Goal: Task Accomplishment & Management: Manage account settings

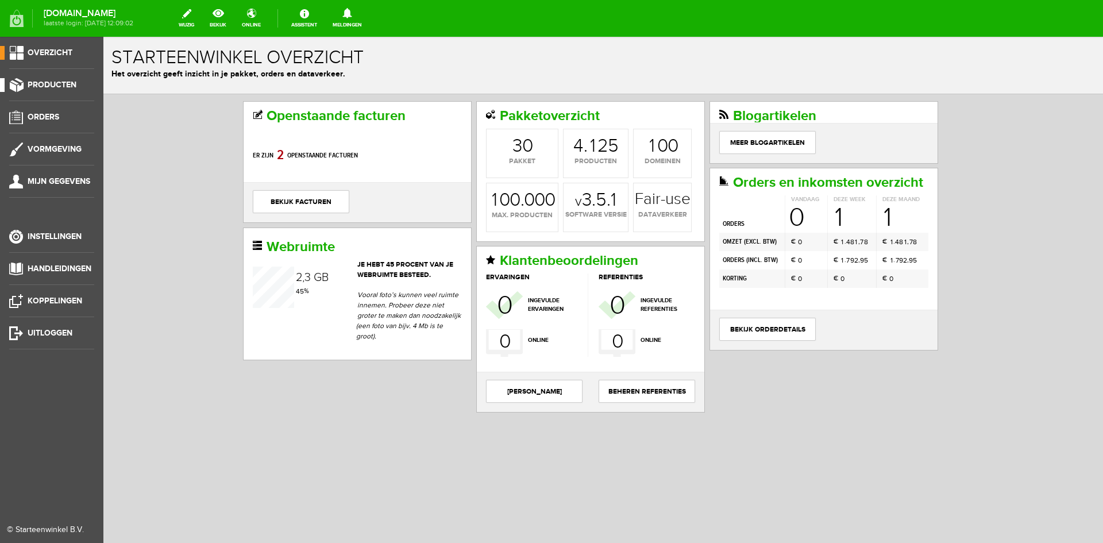
click at [67, 80] on span "Producten" at bounding box center [52, 85] width 49 height 10
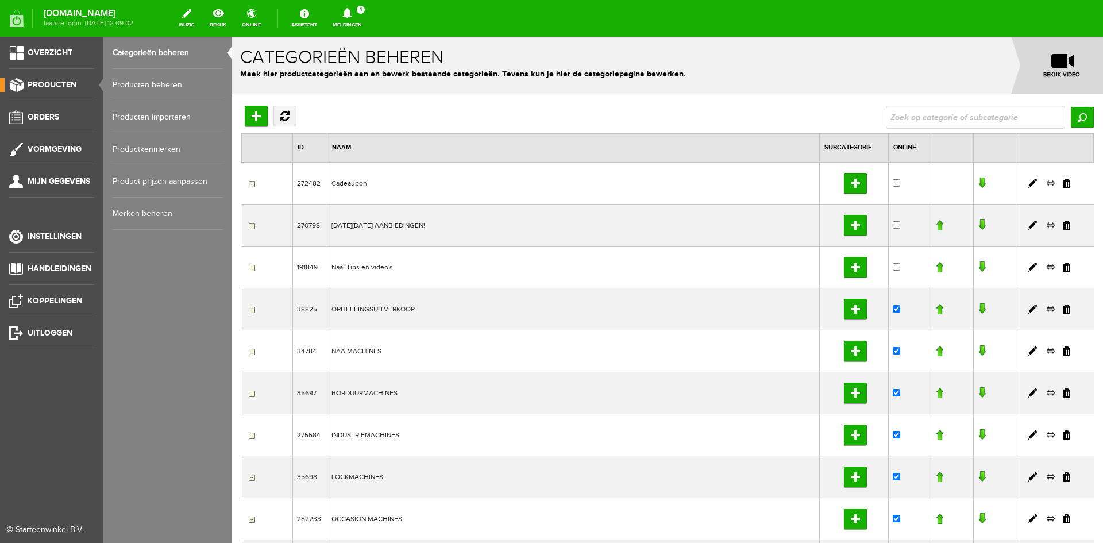
click at [162, 83] on link "Producten beheren" at bounding box center [168, 85] width 110 height 32
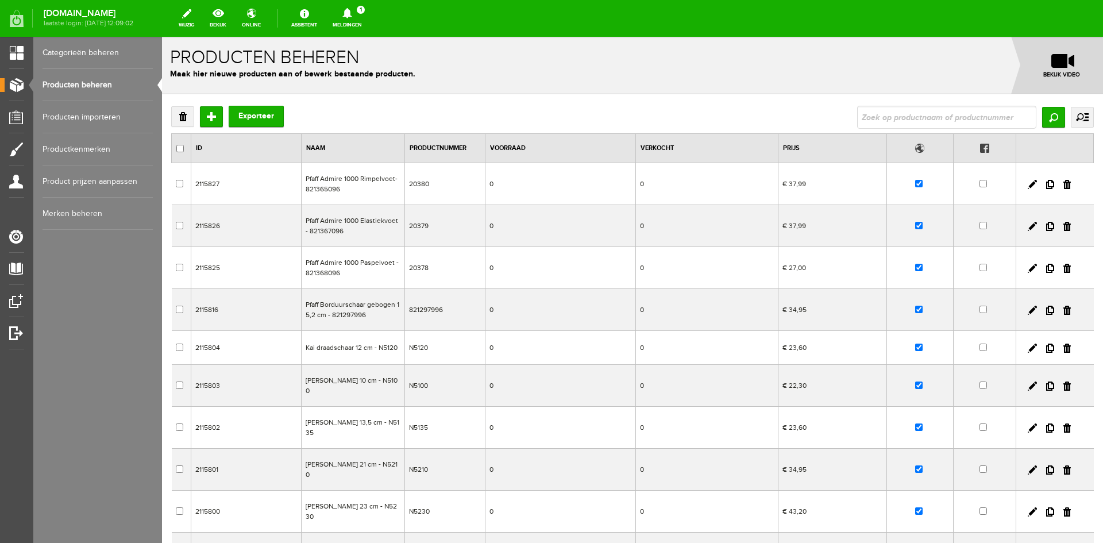
click at [362, 18] on icon at bounding box center [347, 13] width 29 height 10
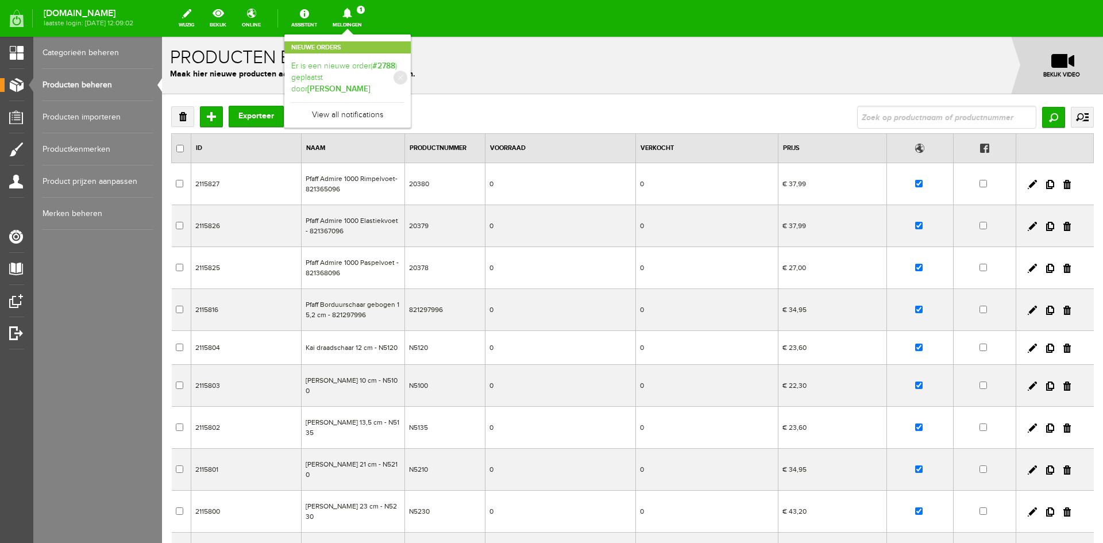
click at [368, 68] on link "Er is een nieuwe order( #2788 ) geplaatst door [PERSON_NAME]" at bounding box center [347, 77] width 113 height 35
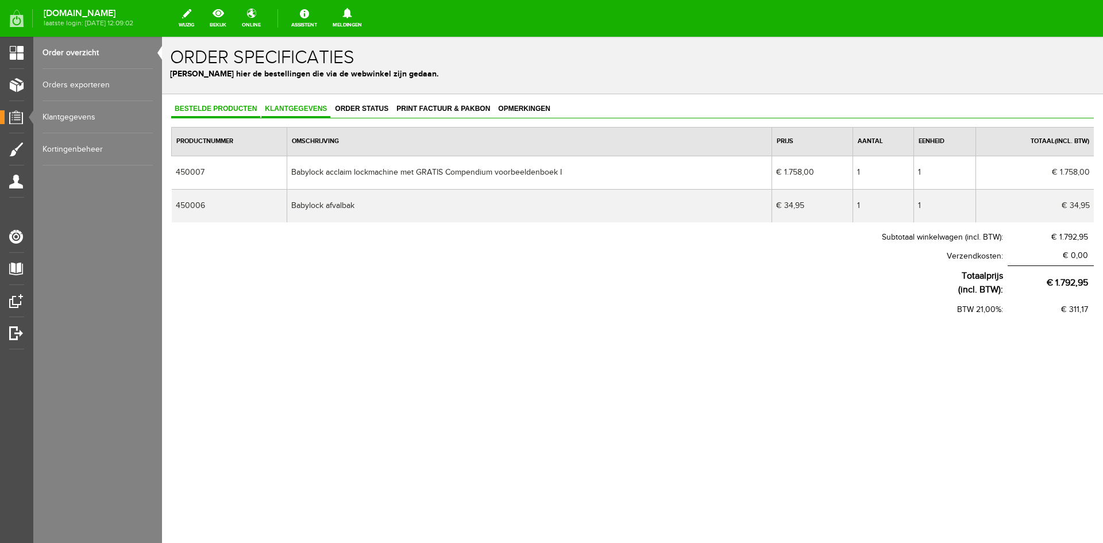
click at [299, 108] on span "Klantgegevens" at bounding box center [295, 109] width 69 height 8
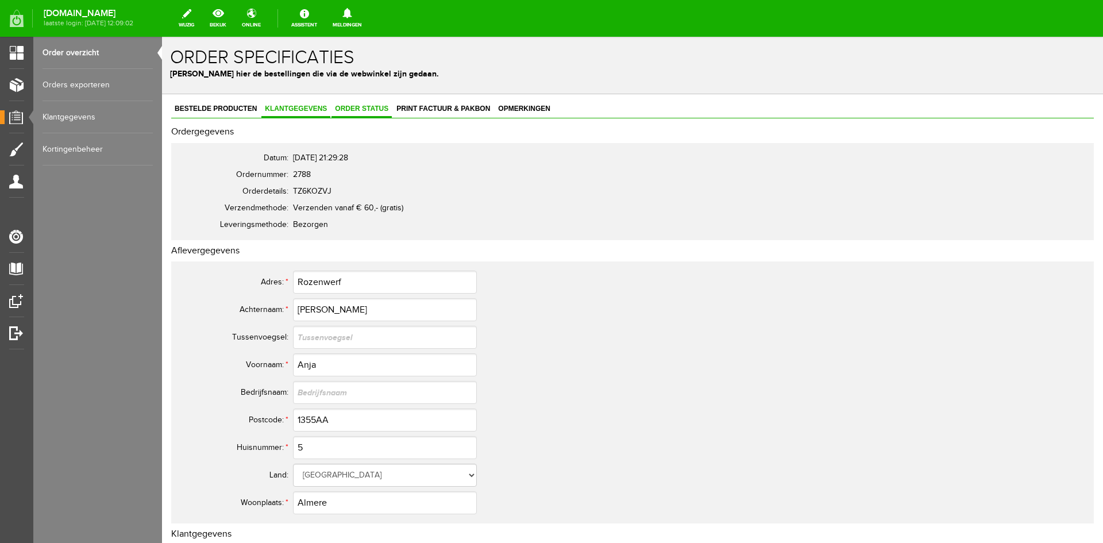
click at [354, 106] on span "Order status" at bounding box center [362, 109] width 60 height 8
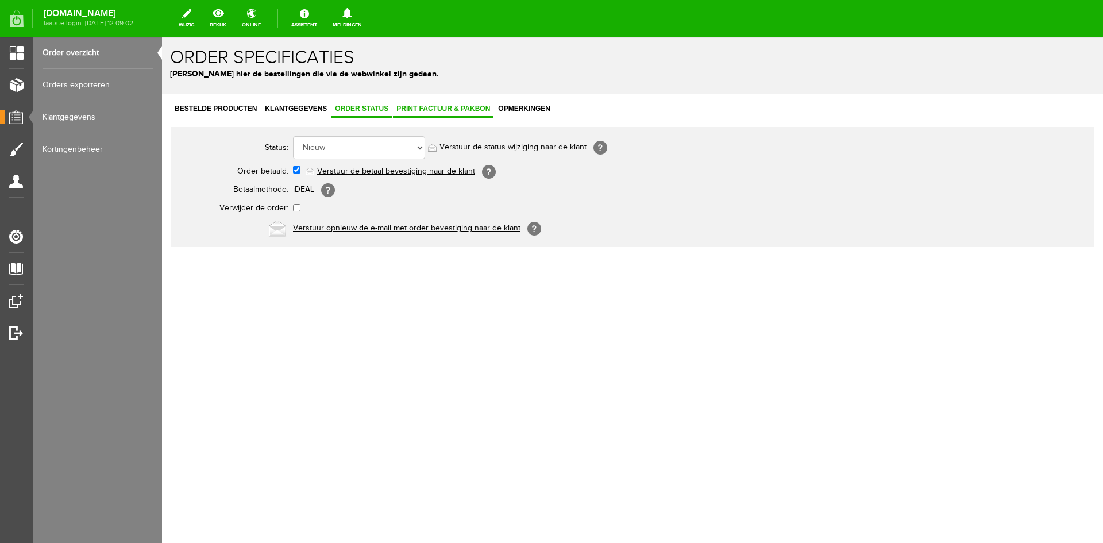
click at [427, 107] on span "Print factuur & pakbon" at bounding box center [443, 109] width 101 height 8
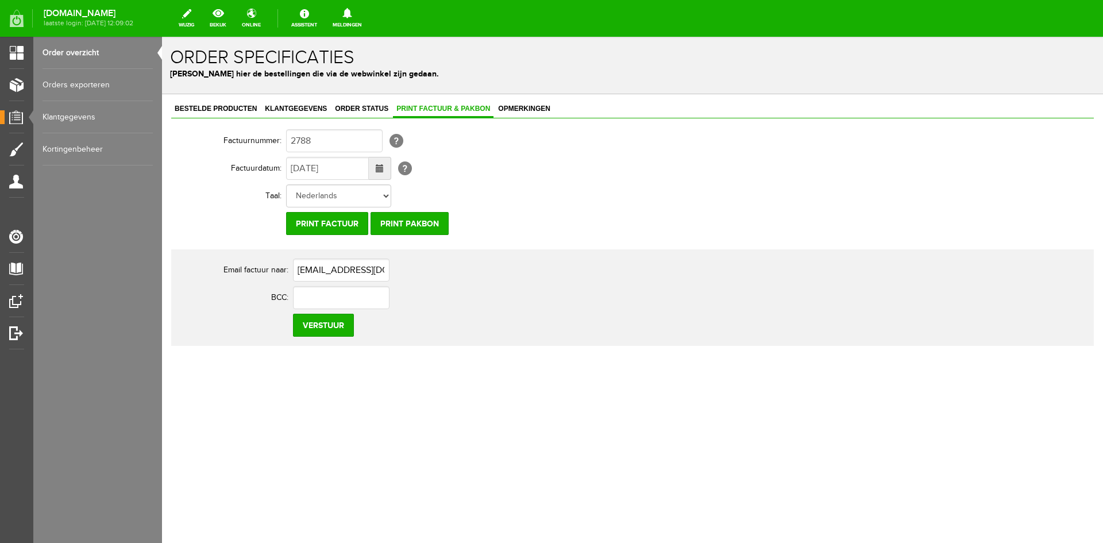
click at [74, 49] on link "Order overzicht" at bounding box center [98, 53] width 110 height 32
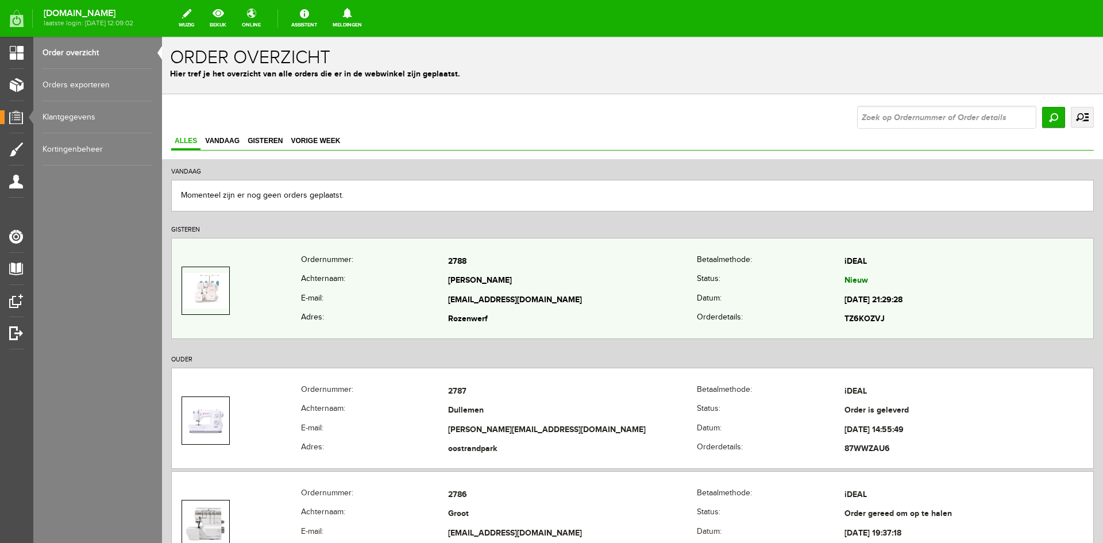
click at [598, 273] on td "[PERSON_NAME]" at bounding box center [572, 282] width 249 height 20
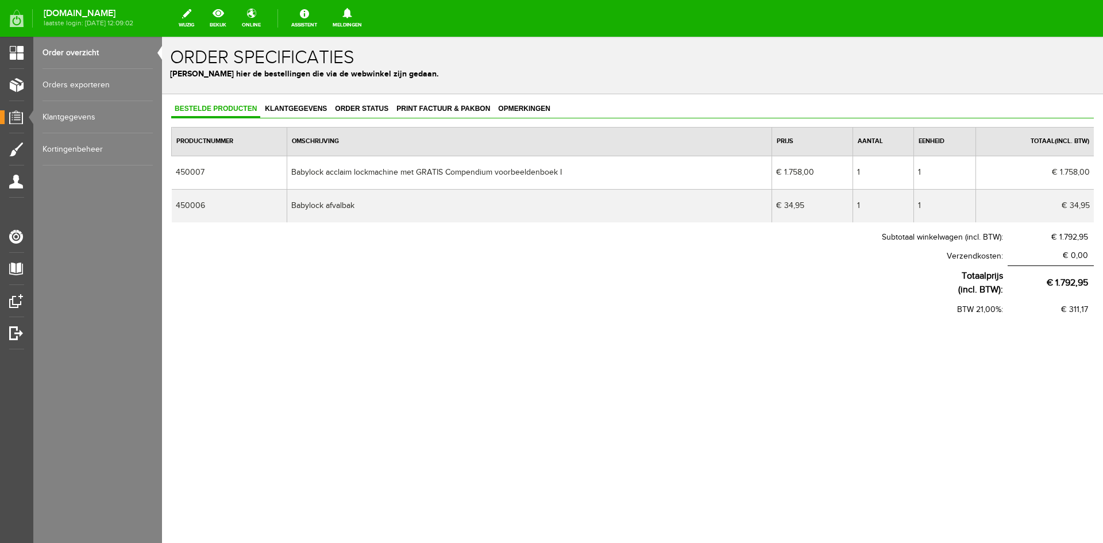
click at [79, 52] on link "Order overzicht" at bounding box center [98, 53] width 110 height 32
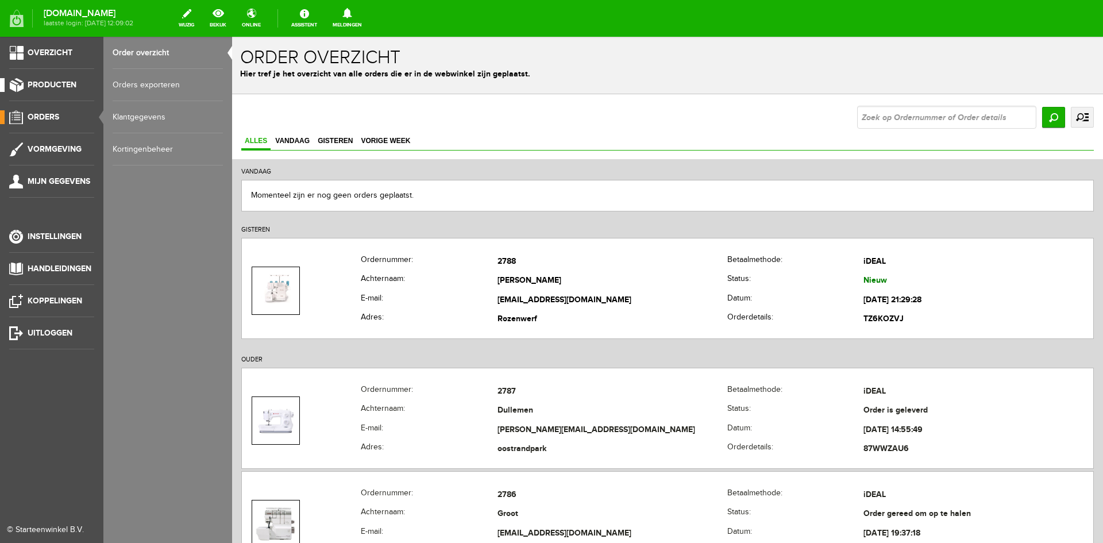
click at [55, 84] on span "Producten" at bounding box center [52, 85] width 49 height 10
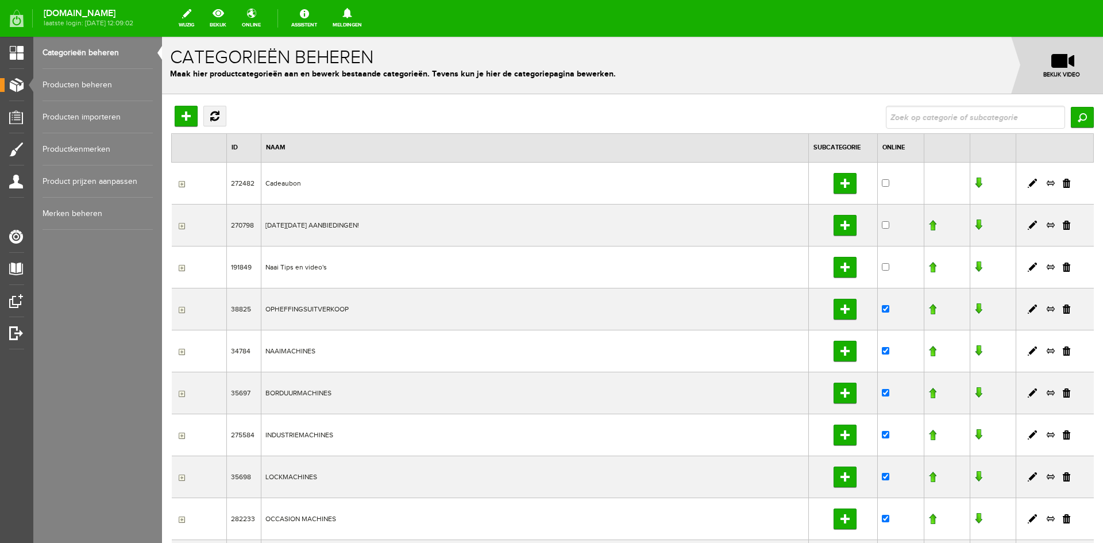
click at [88, 86] on link "Producten beheren" at bounding box center [98, 85] width 110 height 32
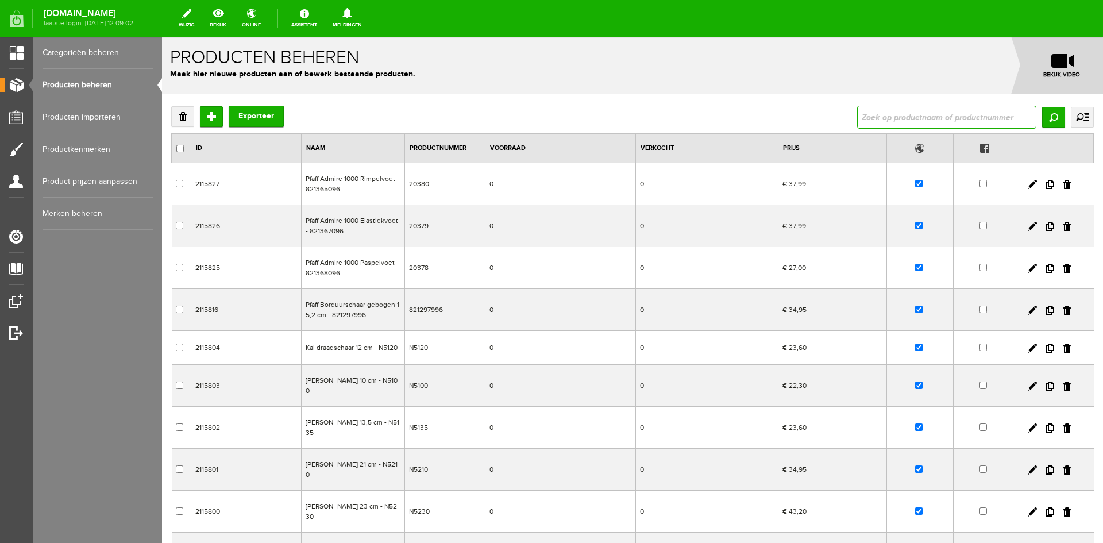
click at [905, 119] on input "text" at bounding box center [946, 117] width 179 height 23
type input "acclaim"
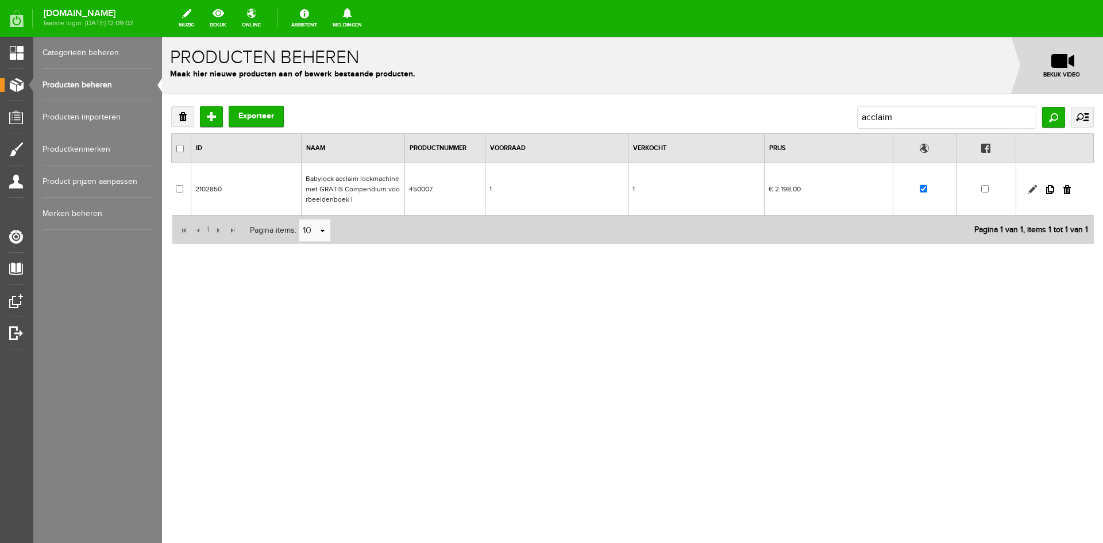
click at [1033, 188] on link at bounding box center [1032, 189] width 9 height 9
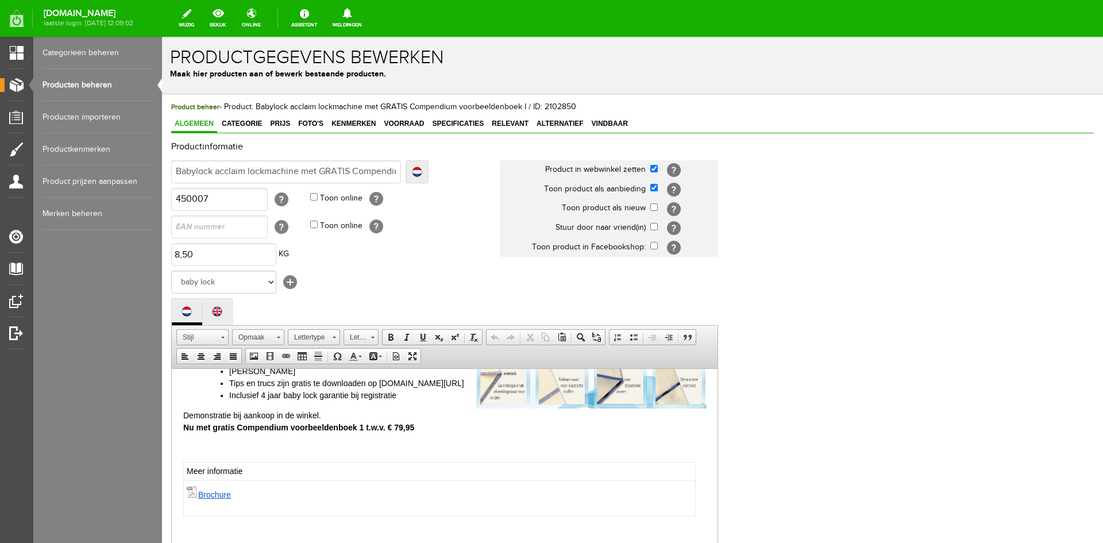
scroll to position [402, 0]
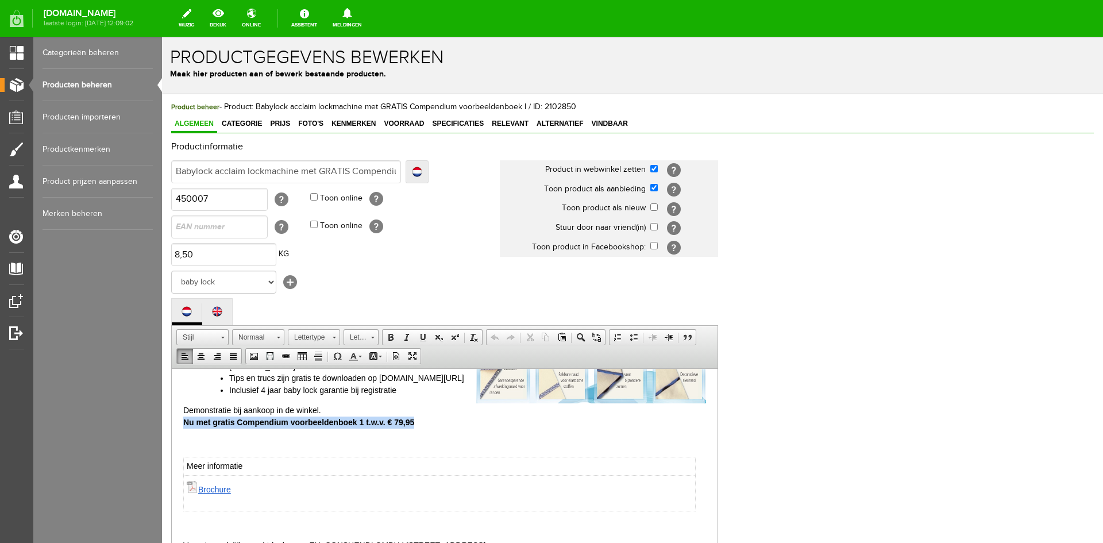
drag, startPoint x: 431, startPoint y: 435, endPoint x: 169, endPoint y: 434, distance: 262.0
click at [172, 434] on html "De baby lock acclaim is zó eenvoudig in te rijgen met het Air Threading systeem…" at bounding box center [445, 270] width 546 height 609
click at [395, 120] on span "Voorraad" at bounding box center [403, 124] width 47 height 8
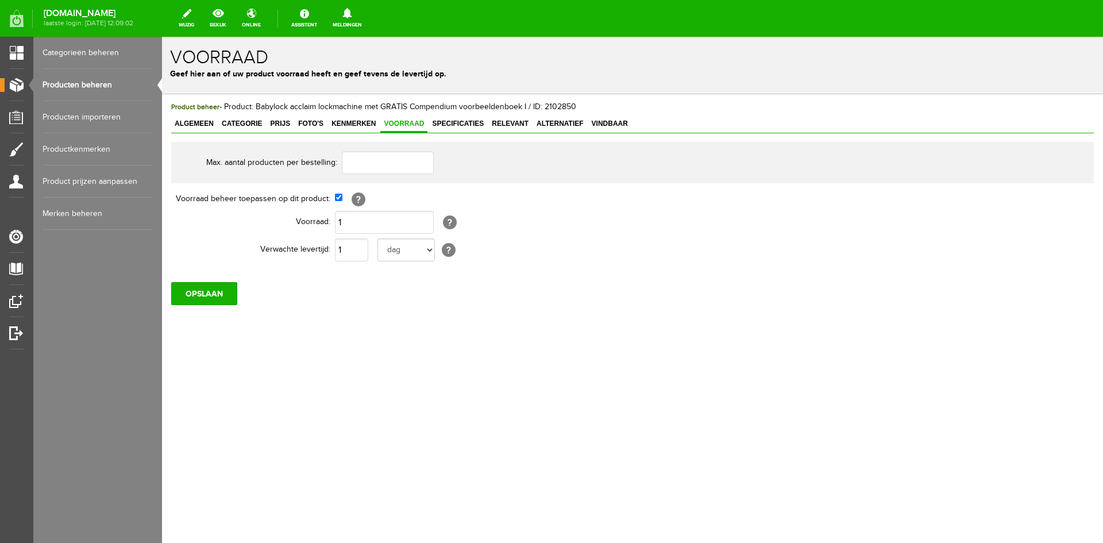
scroll to position [0, 0]
click at [344, 222] on input "1" at bounding box center [384, 222] width 99 height 23
type input "0"
click at [191, 287] on input "OPSLAAN" at bounding box center [204, 293] width 66 height 23
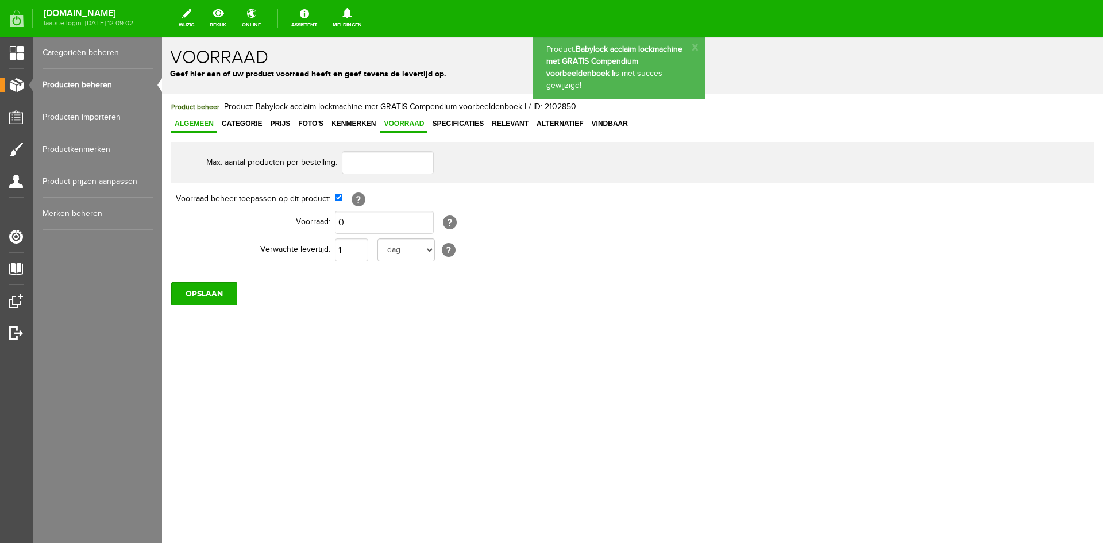
click at [195, 128] on span "Algemeen" at bounding box center [194, 124] width 46 height 8
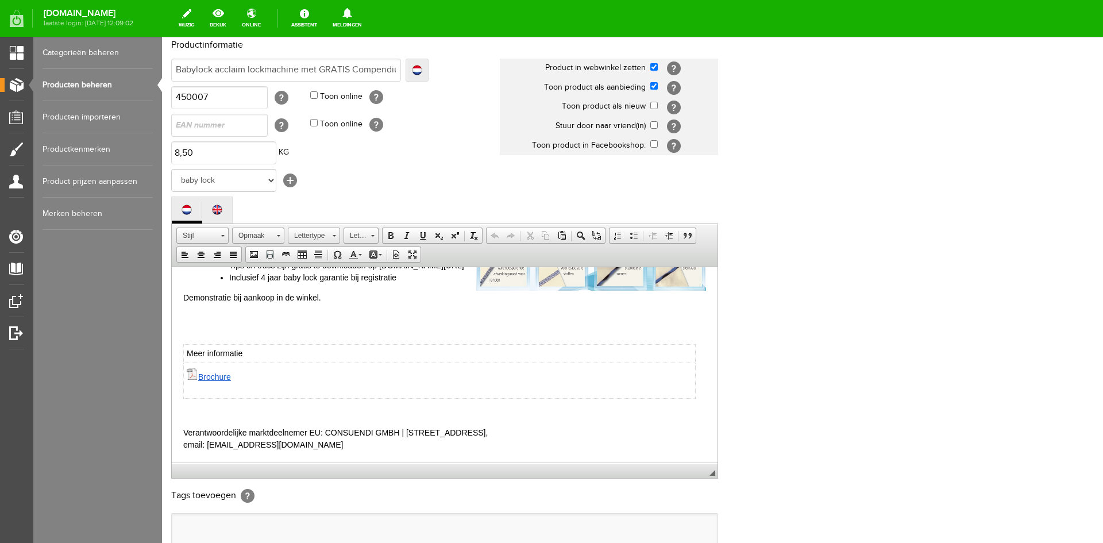
scroll to position [234, 0]
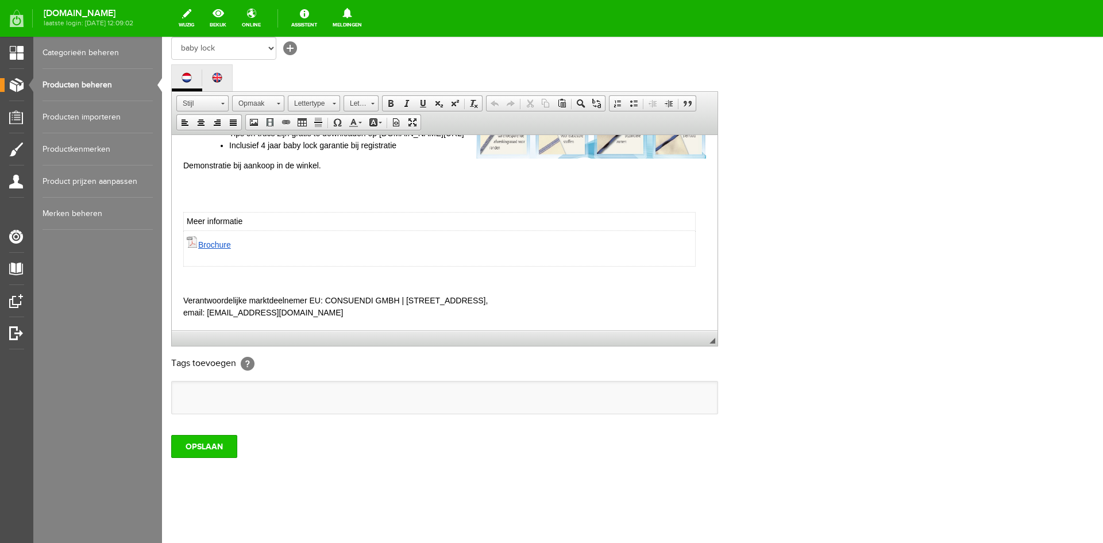
click at [217, 441] on input "OPSLAAN" at bounding box center [204, 446] width 66 height 23
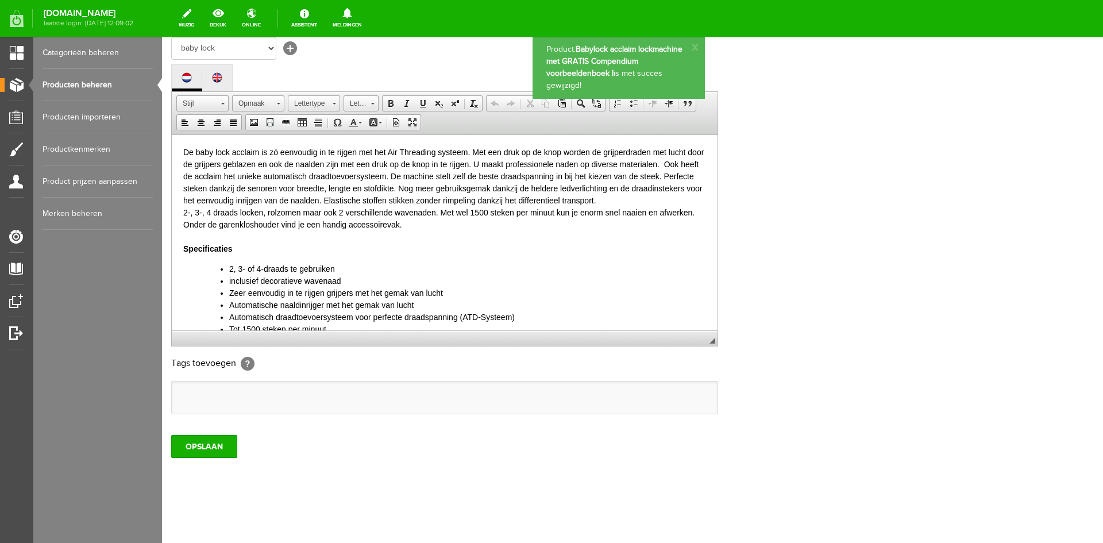
scroll to position [0, 0]
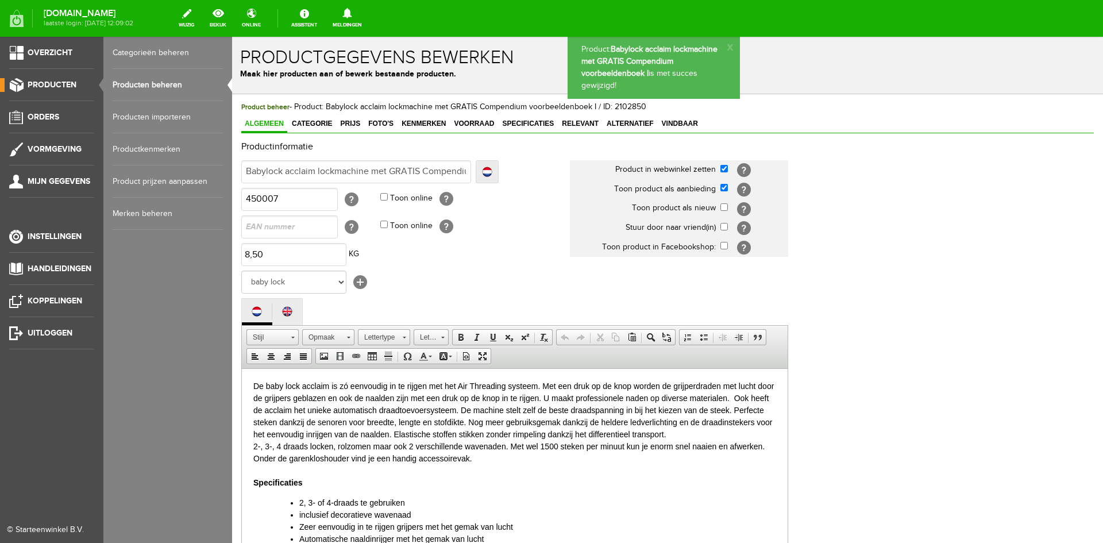
click at [146, 83] on link "Producten beheren" at bounding box center [168, 85] width 110 height 32
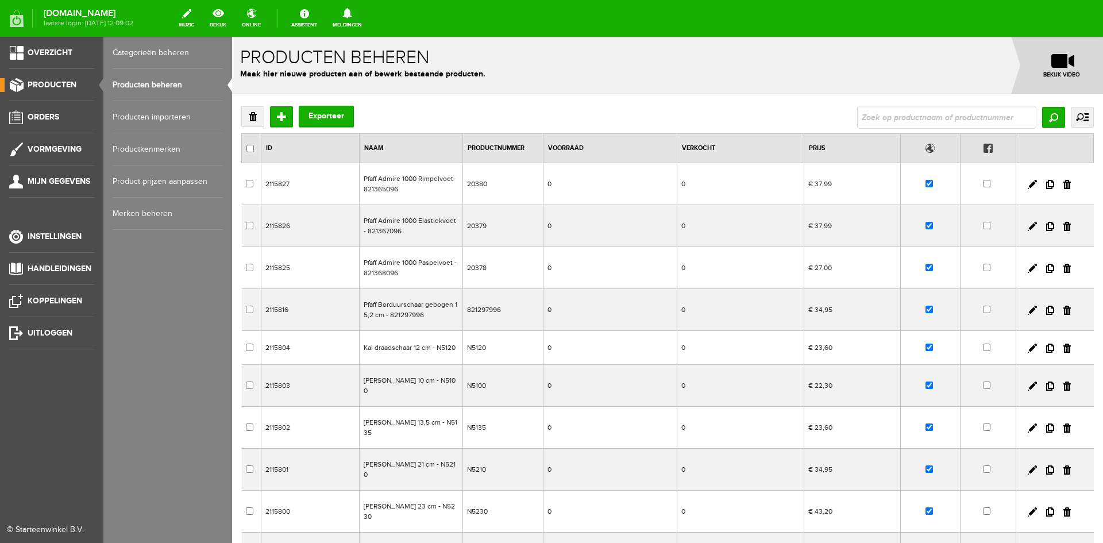
click at [52, 83] on span "Producten" at bounding box center [52, 85] width 49 height 10
